Goal: Register for event/course

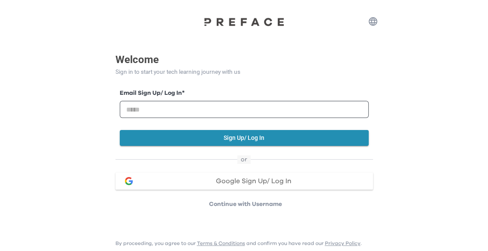
click at [224, 181] on span "Google Sign Up/ Log In" at bounding box center [254, 181] width 76 height 7
click at [224, 182] on span "Google Sign Up/ Log In" at bounding box center [254, 181] width 76 height 7
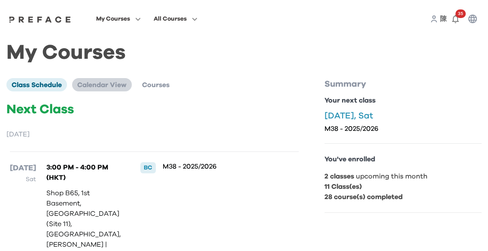
click at [106, 90] on li "Calendar View" at bounding box center [102, 84] width 60 height 13
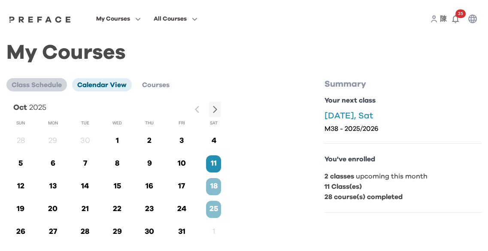
click at [53, 85] on span "Class Schedule" at bounding box center [37, 85] width 50 height 7
